Goal: Information Seeking & Learning: Learn about a topic

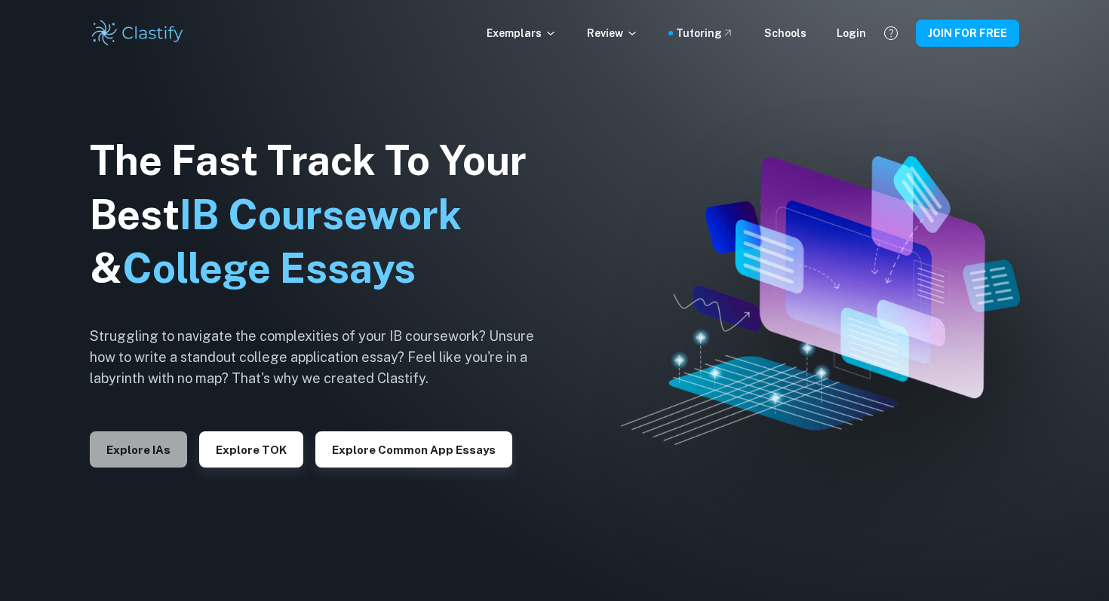
click at [163, 462] on button "Explore IAs" at bounding box center [138, 450] width 97 height 36
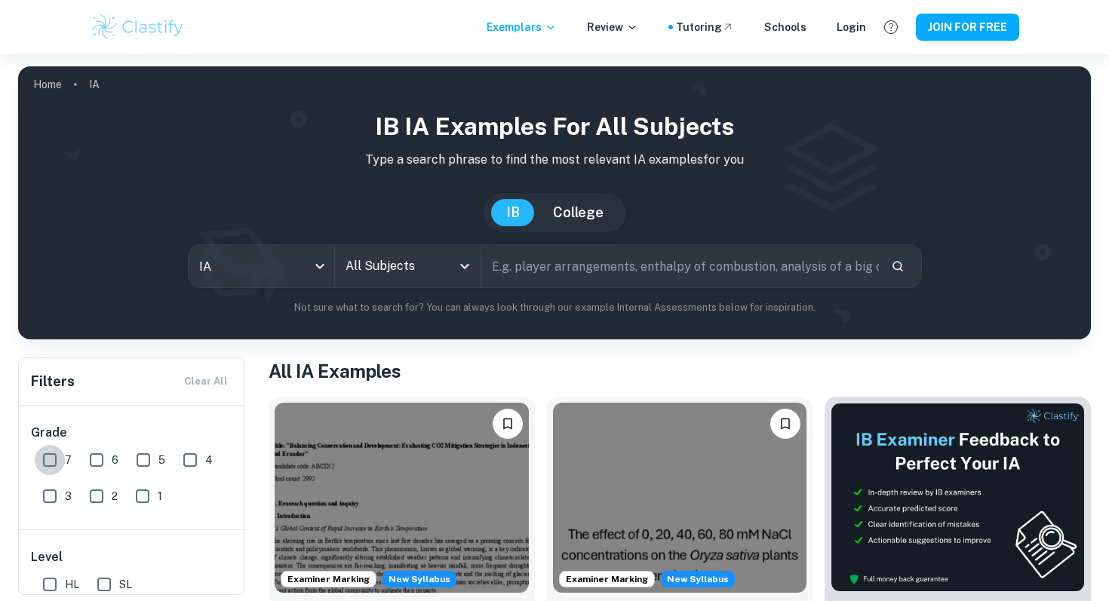
click at [48, 450] on input "7" at bounding box center [50, 460] width 30 height 30
checkbox input "true"
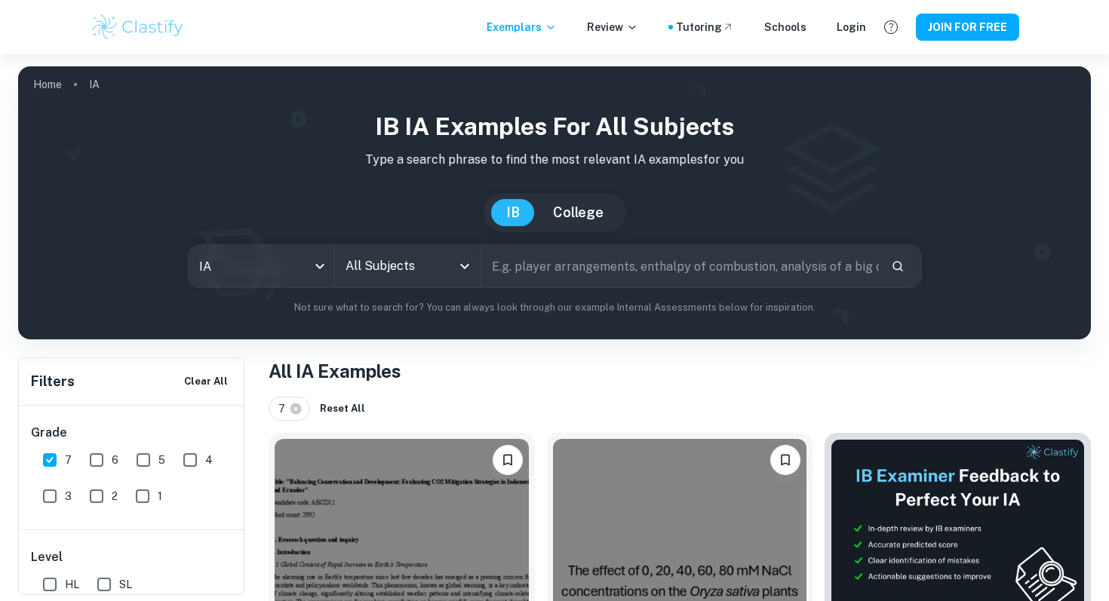
click at [389, 272] on input "All Subjects" at bounding box center [396, 266] width 109 height 29
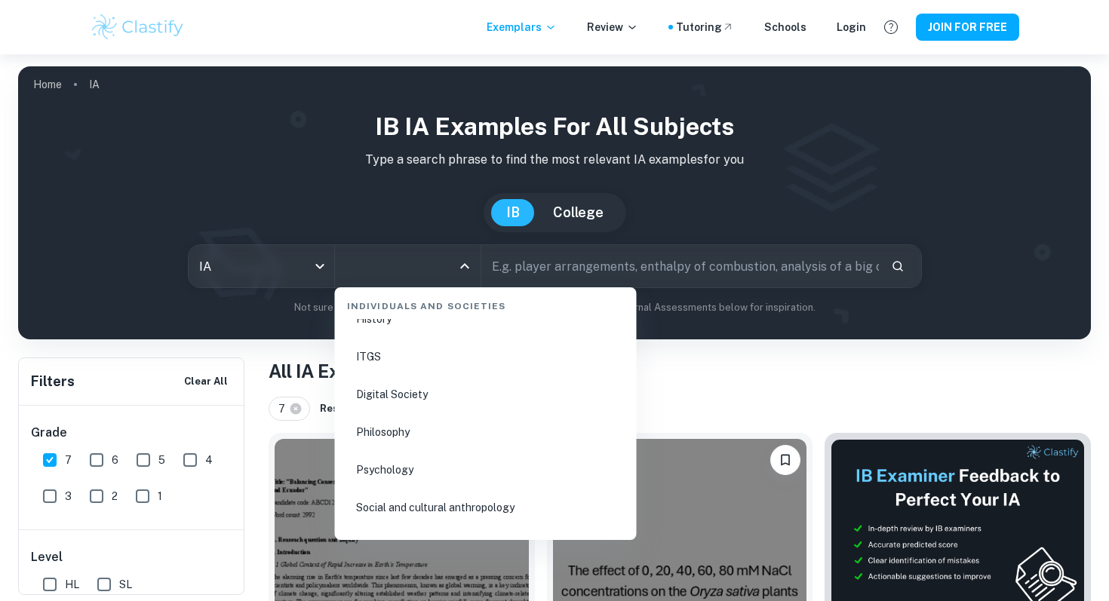
scroll to position [2081, 0]
click at [380, 472] on li "Psychology" at bounding box center [486, 469] width 290 height 35
type input "Psychology"
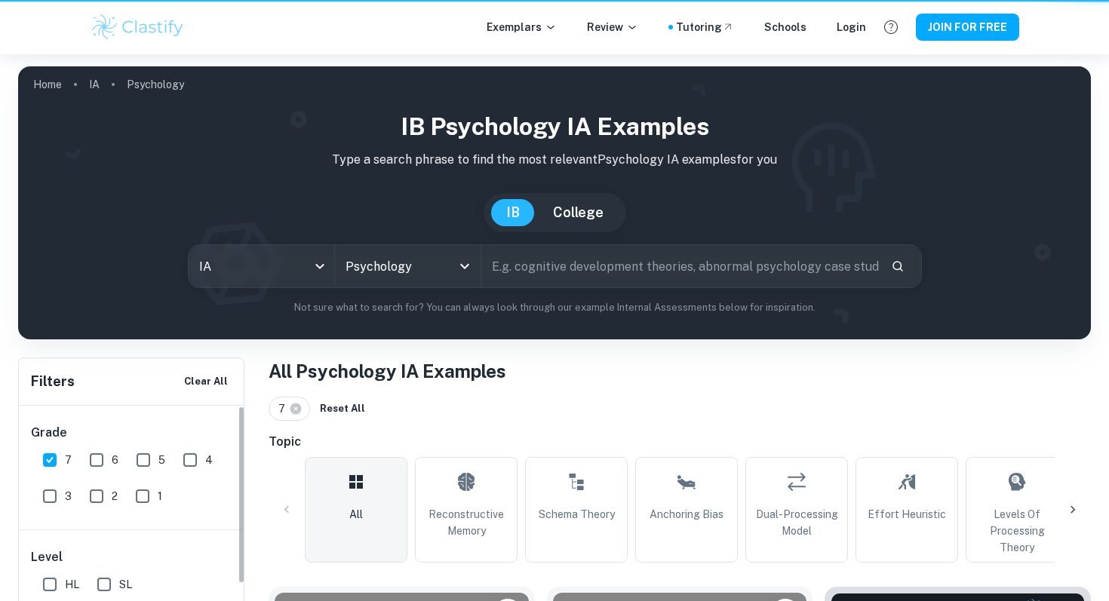
scroll to position [178, 0]
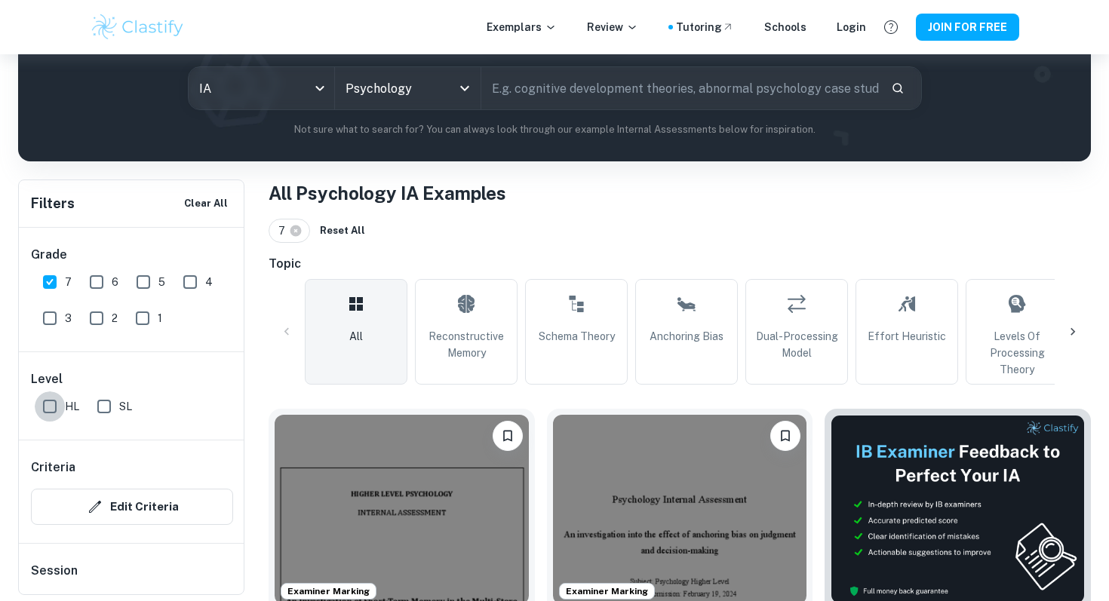
click at [49, 404] on input "HL" at bounding box center [50, 407] width 30 height 30
checkbox input "true"
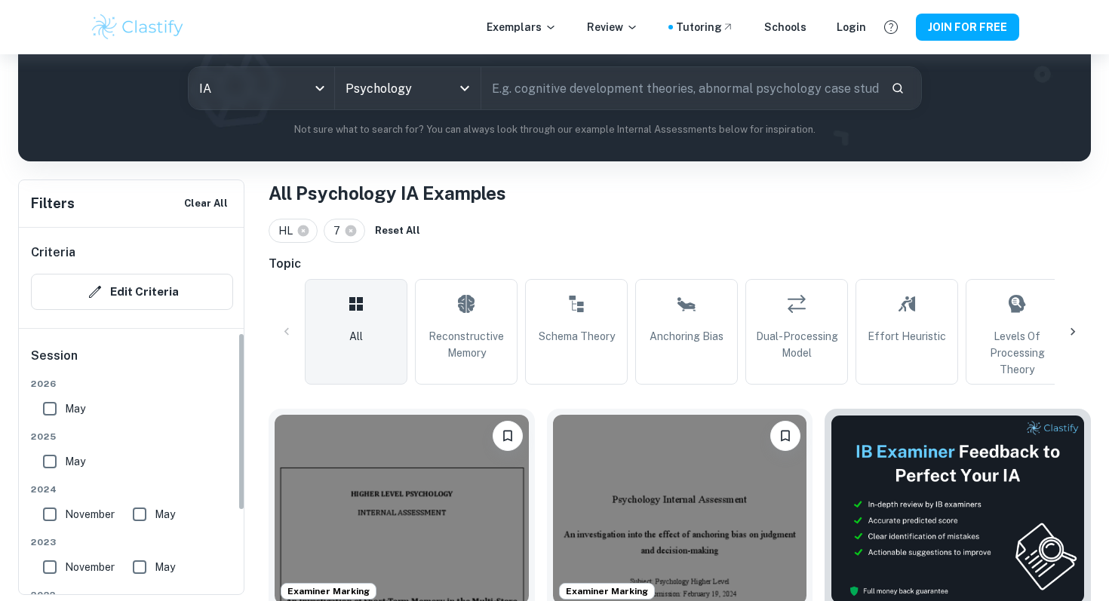
scroll to position [217, 0]
click at [51, 459] on input "May" at bounding box center [50, 460] width 30 height 30
checkbox input "true"
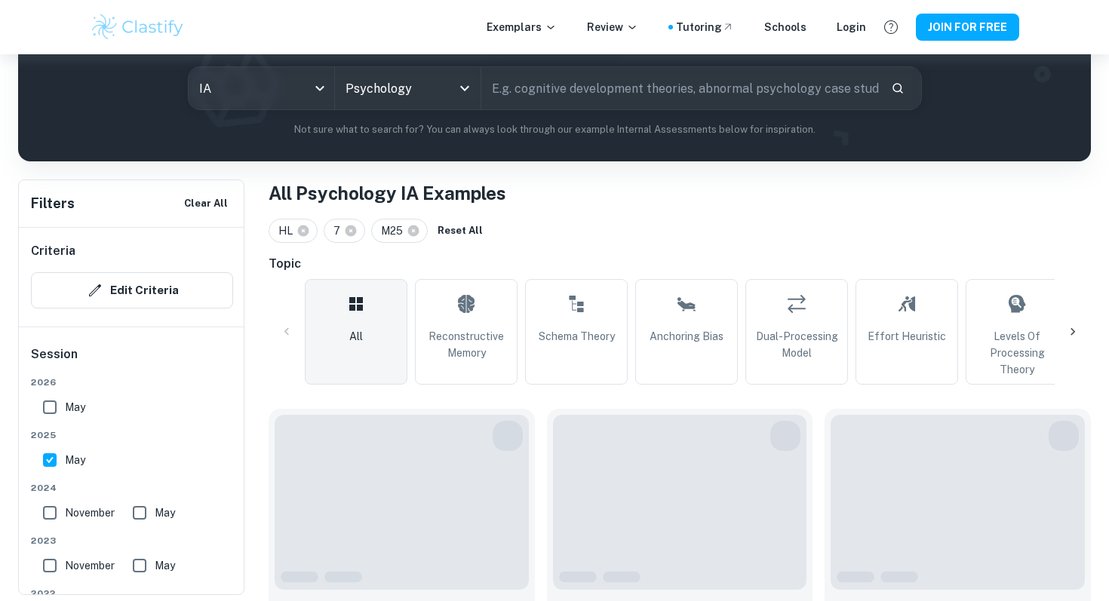
click at [51, 512] on input "November" at bounding box center [50, 513] width 30 height 30
checkbox input "true"
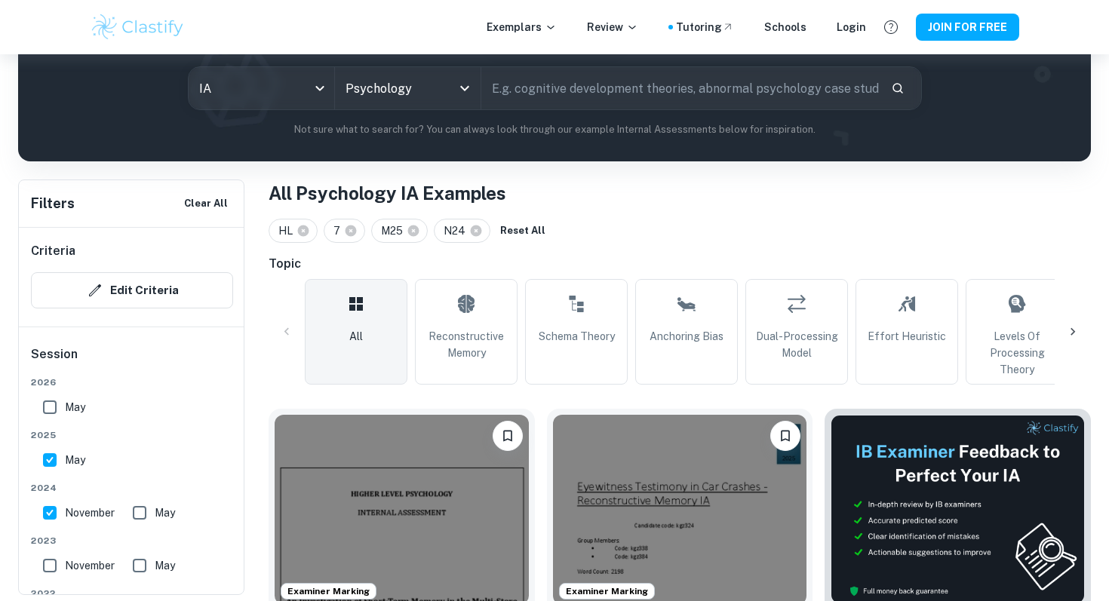
click at [142, 512] on input "May" at bounding box center [140, 513] width 30 height 30
checkbox input "true"
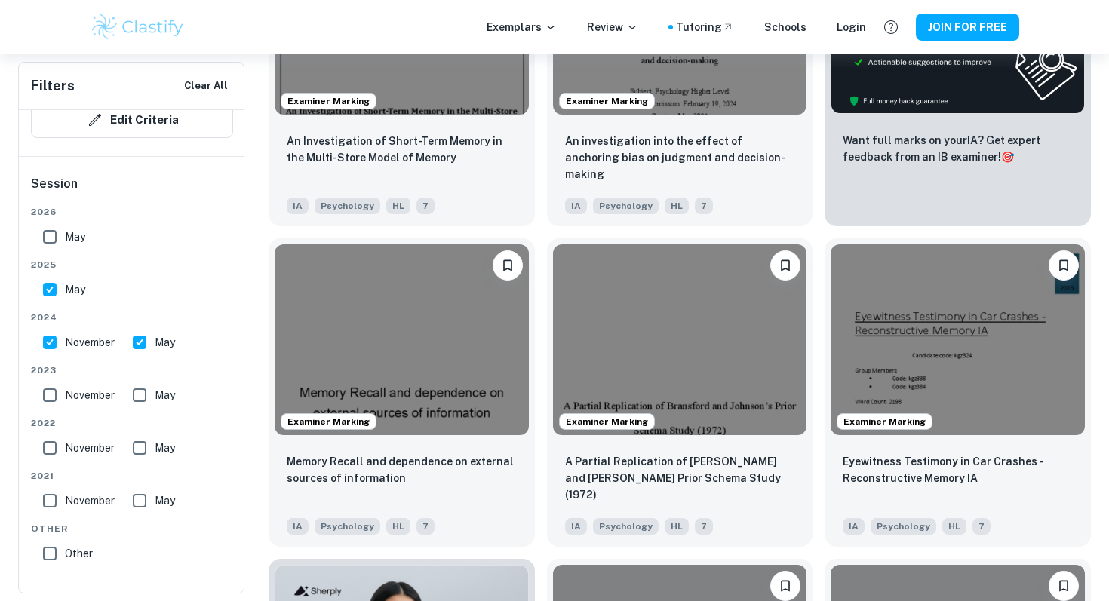
scroll to position [669, 0]
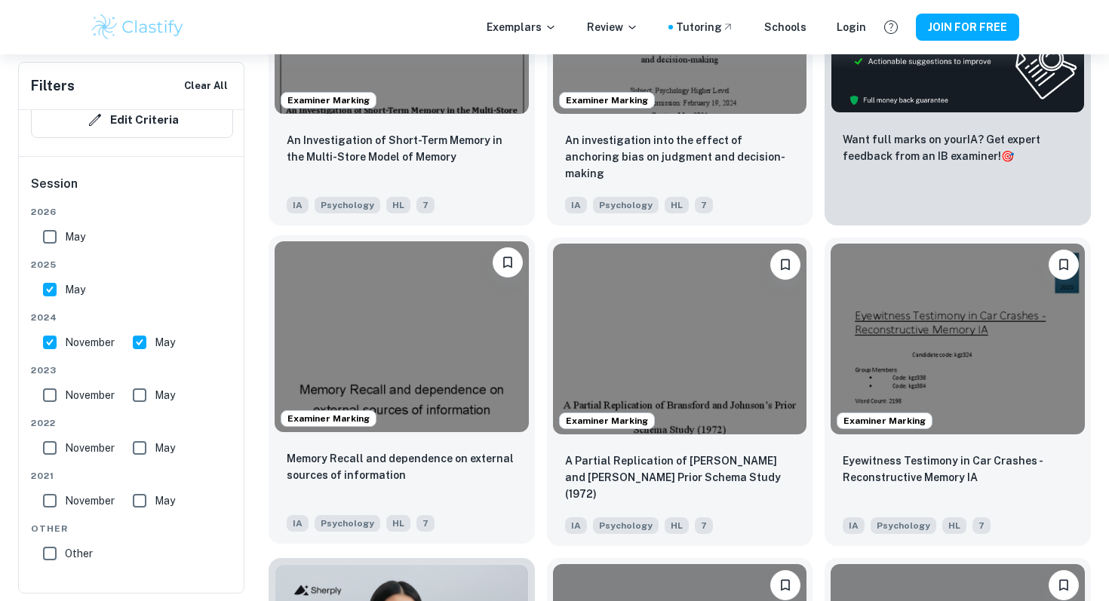
click at [410, 350] on img at bounding box center [402, 336] width 254 height 190
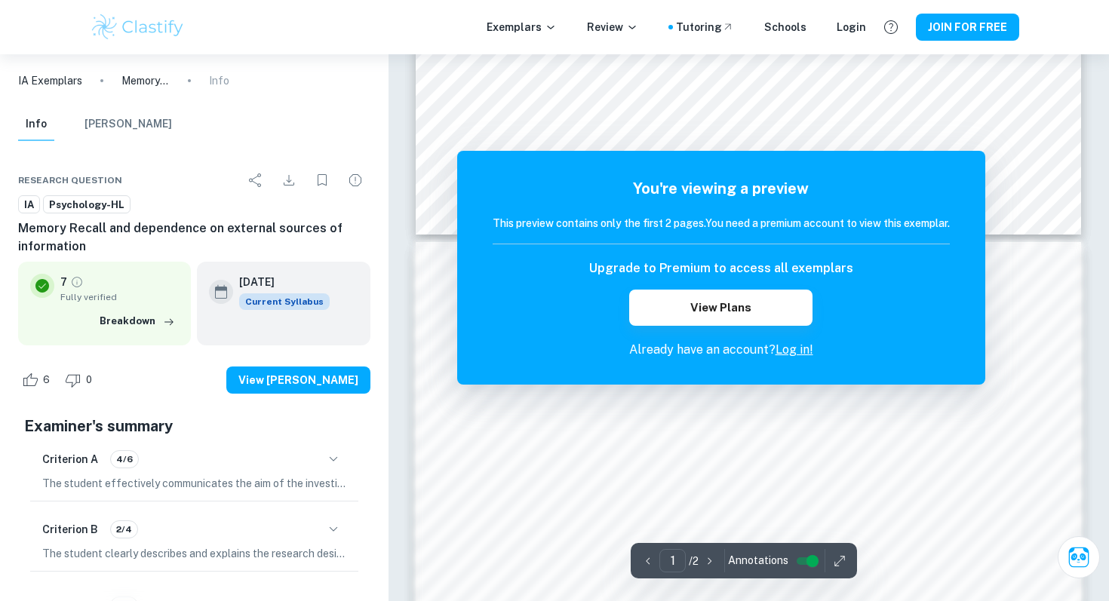
scroll to position [349, 0]
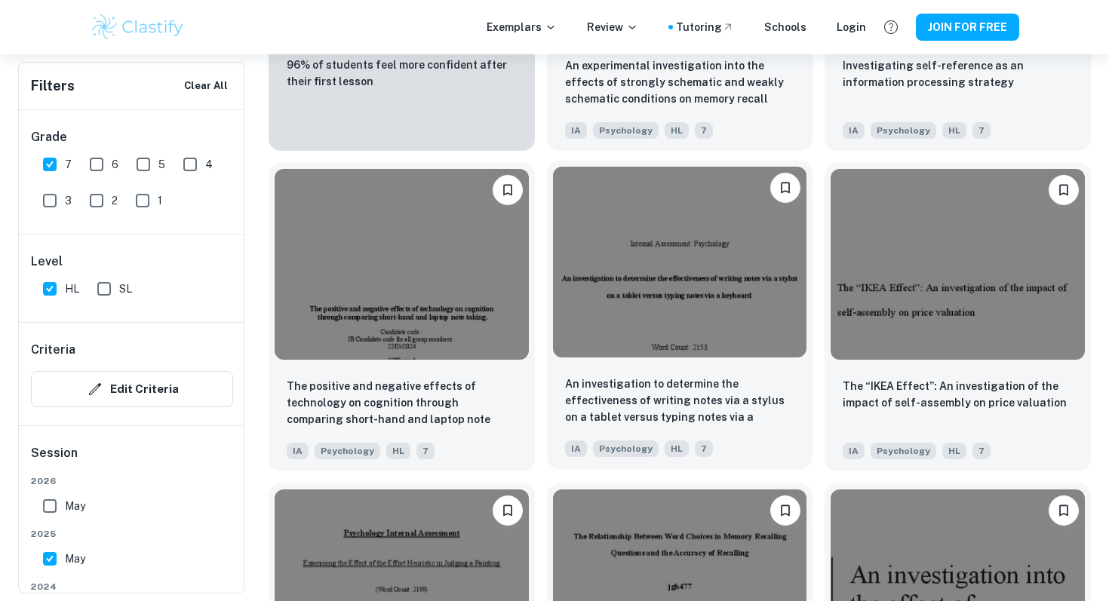
scroll to position [1382, 0]
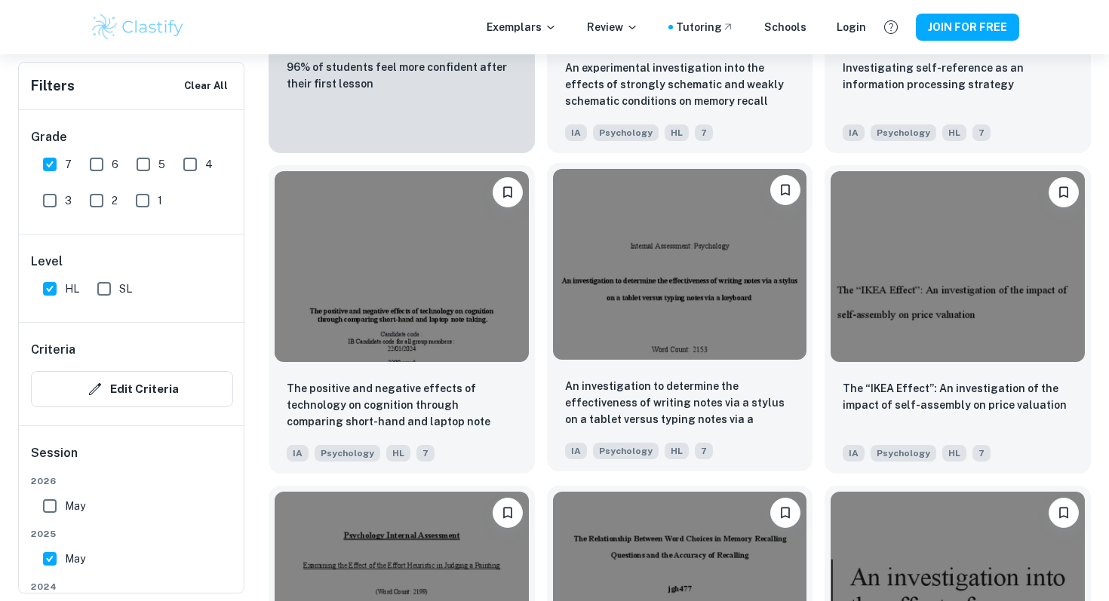
click at [632, 269] on img at bounding box center [680, 264] width 254 height 190
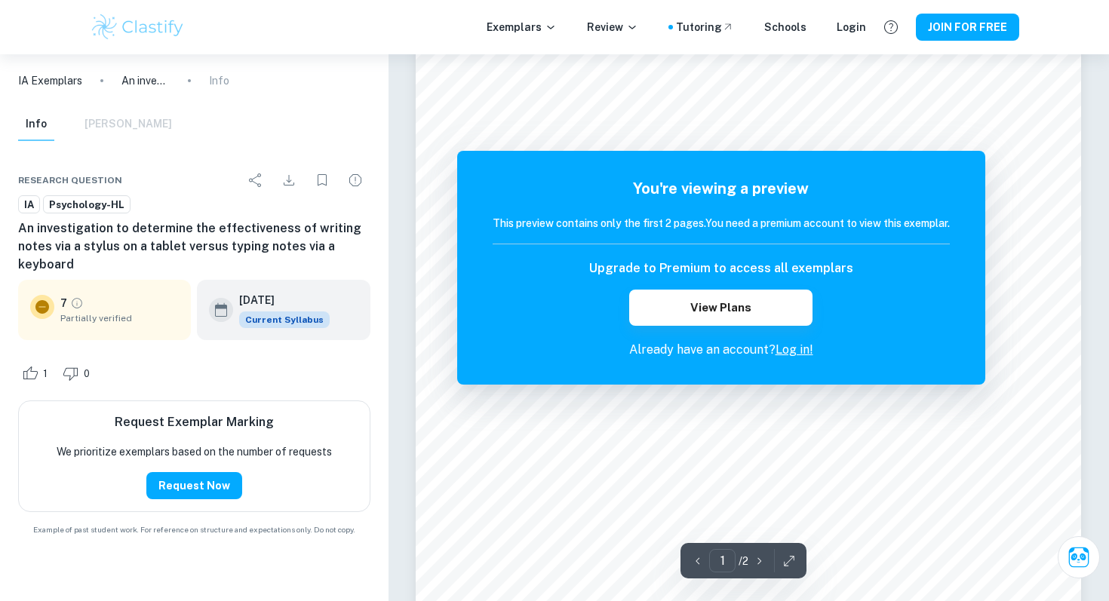
scroll to position [230, 0]
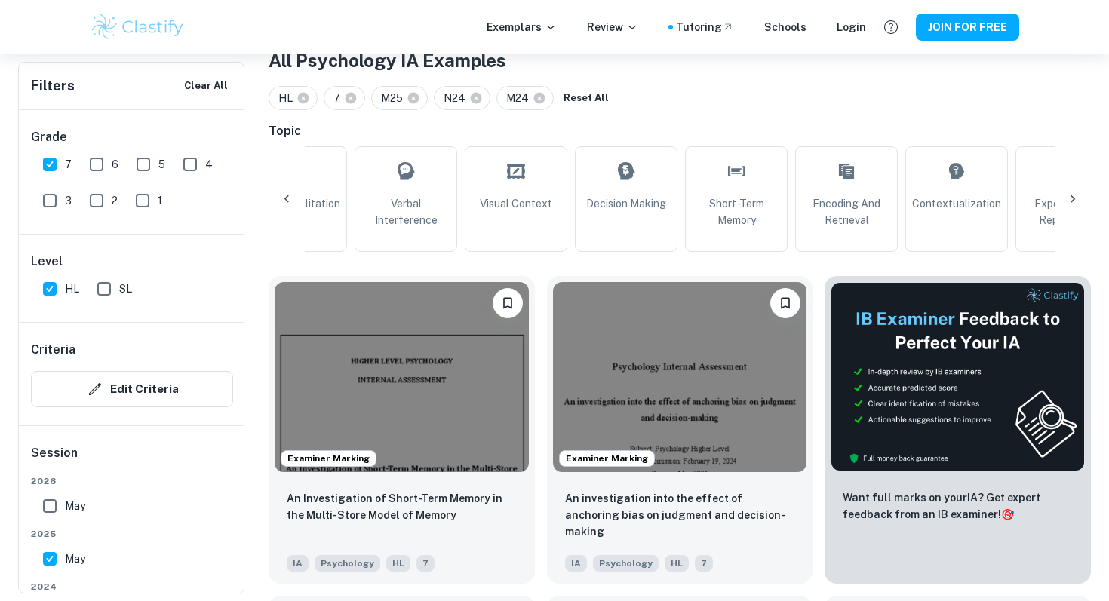
scroll to position [0, 1556]
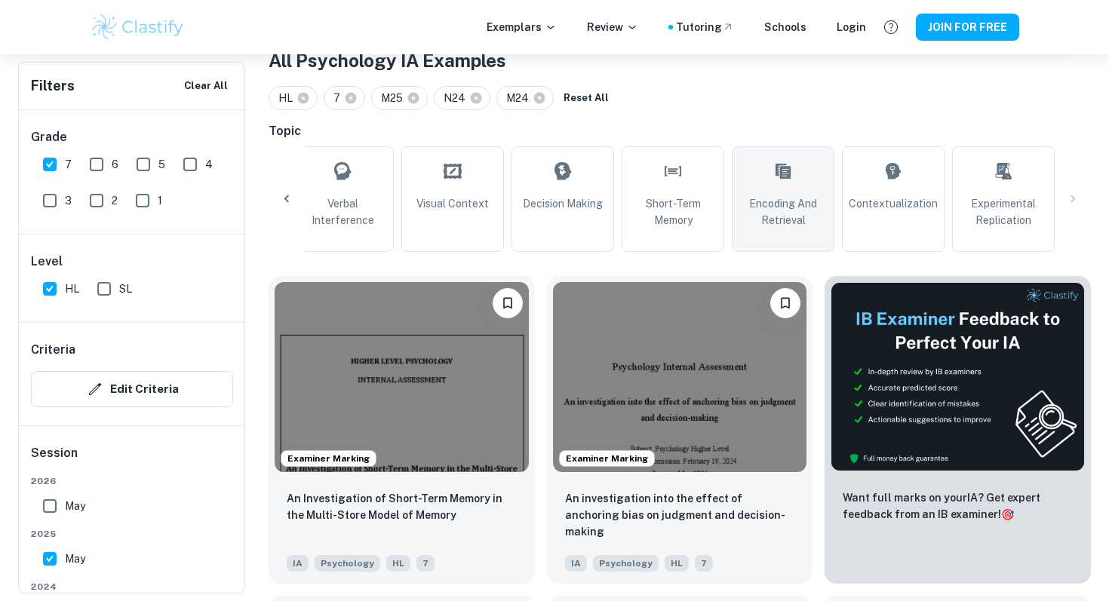
click at [798, 240] on link "Encoding and Retrieval" at bounding box center [783, 199] width 103 height 106
type input "Encoding and Retrieval"
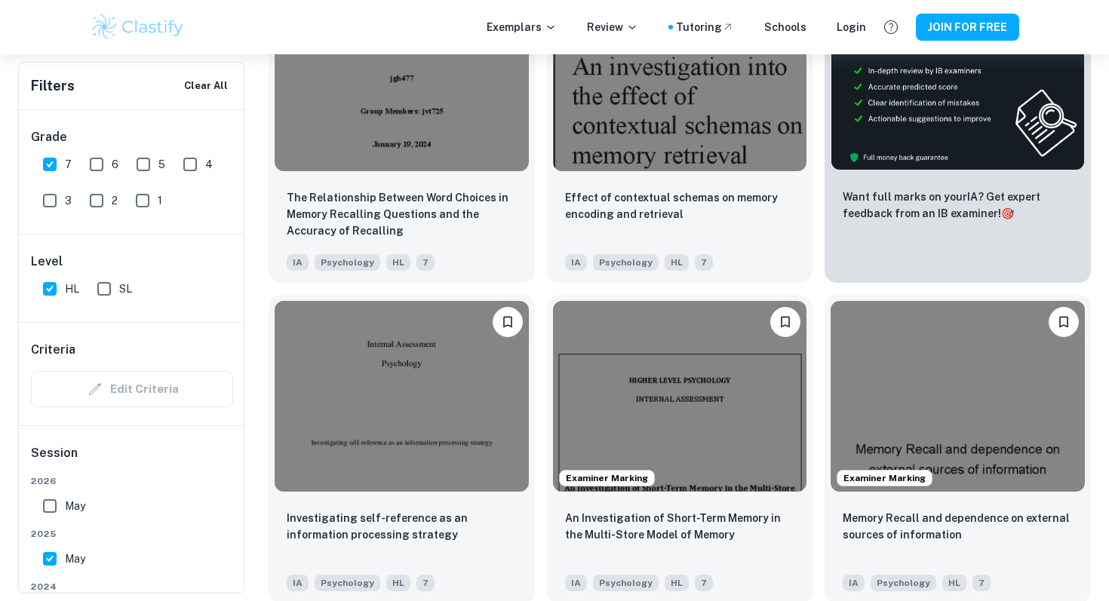
scroll to position [613, 0]
